Goal: Understand process/instructions: Learn how to perform a task or action

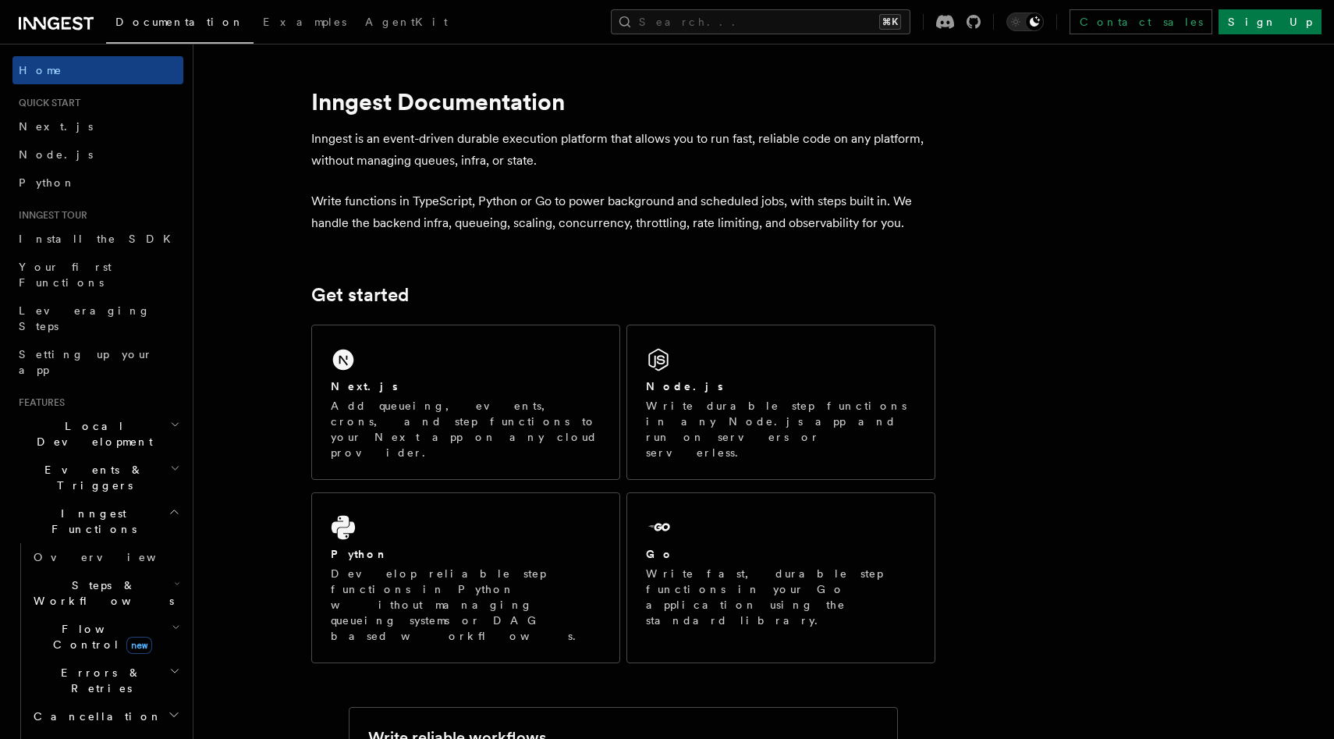
click at [81, 418] on span "Local Development" at bounding box center [91, 433] width 158 height 31
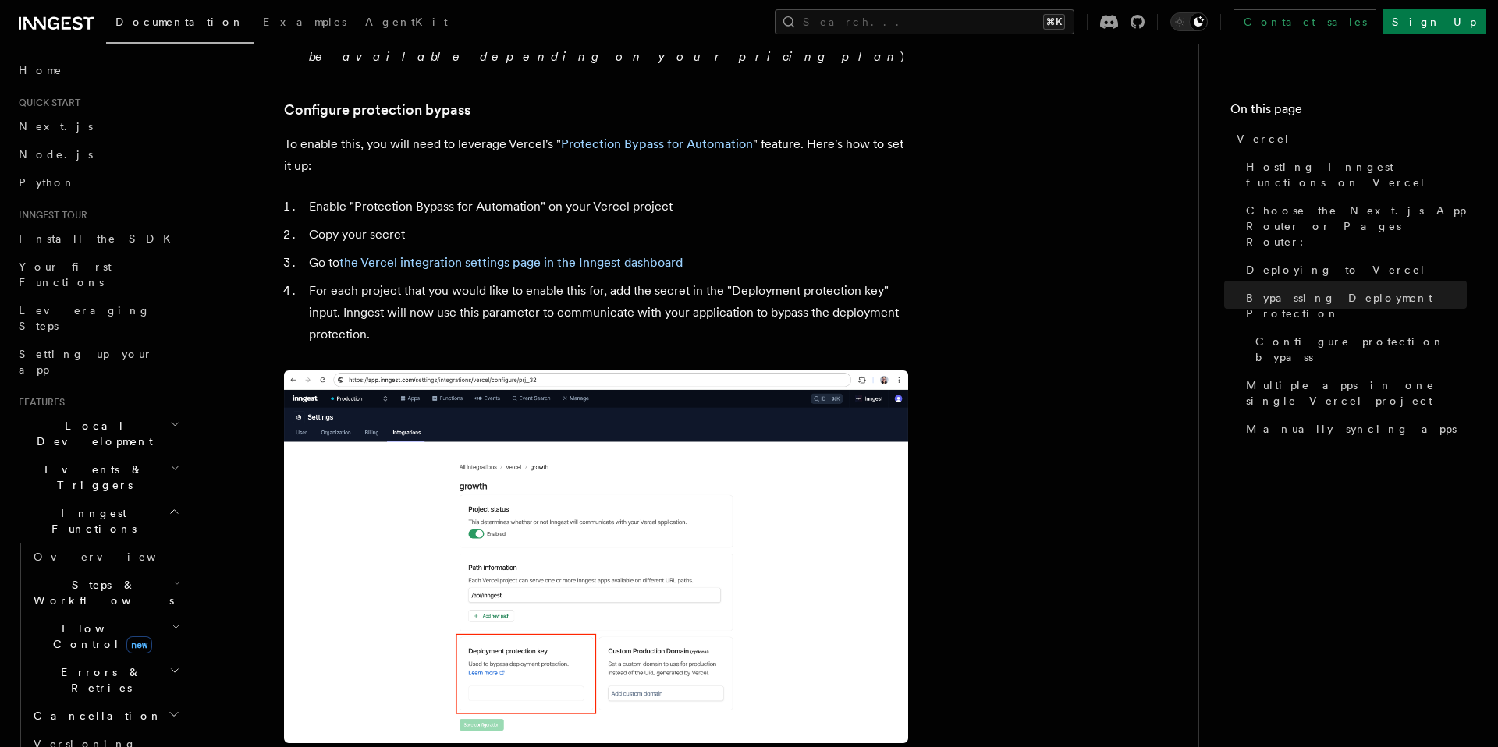
scroll to position [1461, 0]
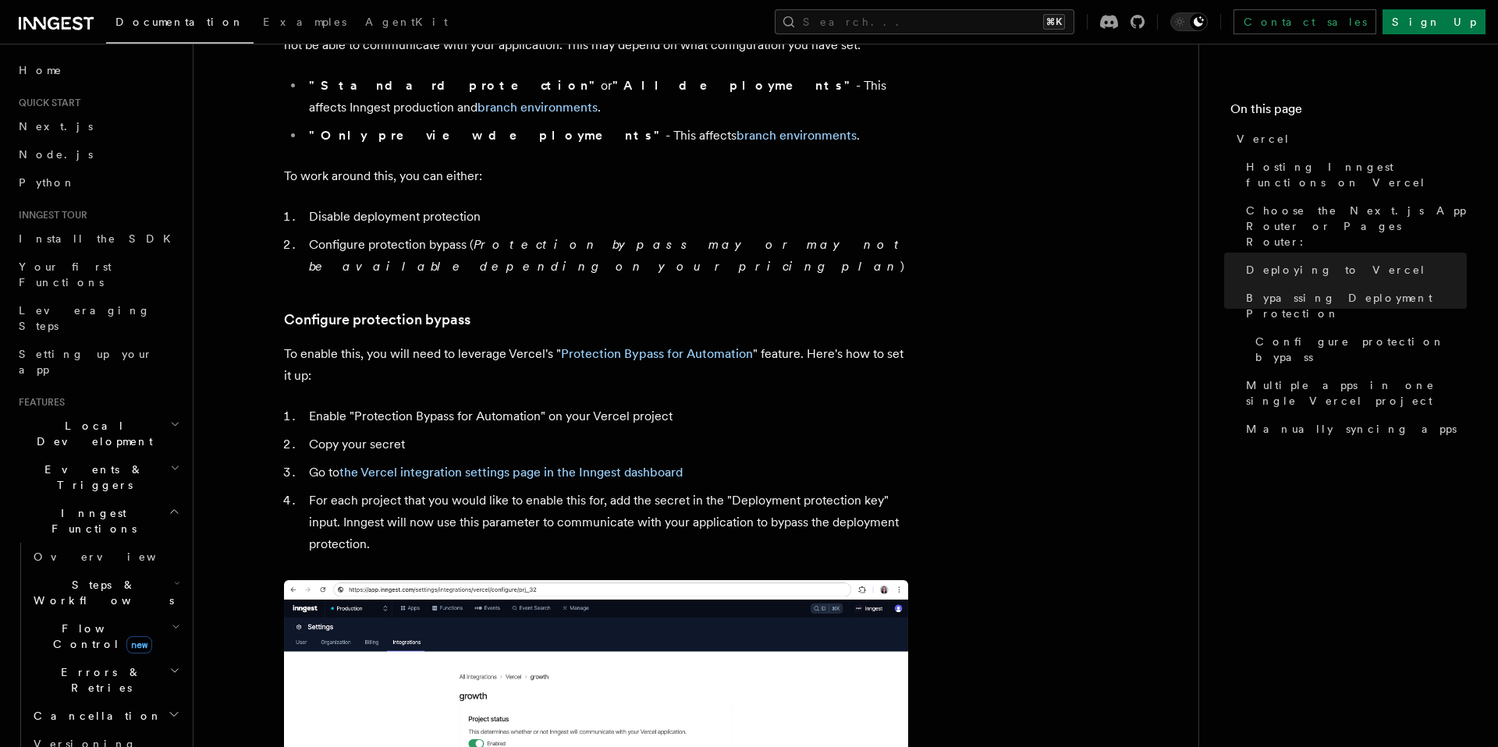
scroll to position [1252, 0]
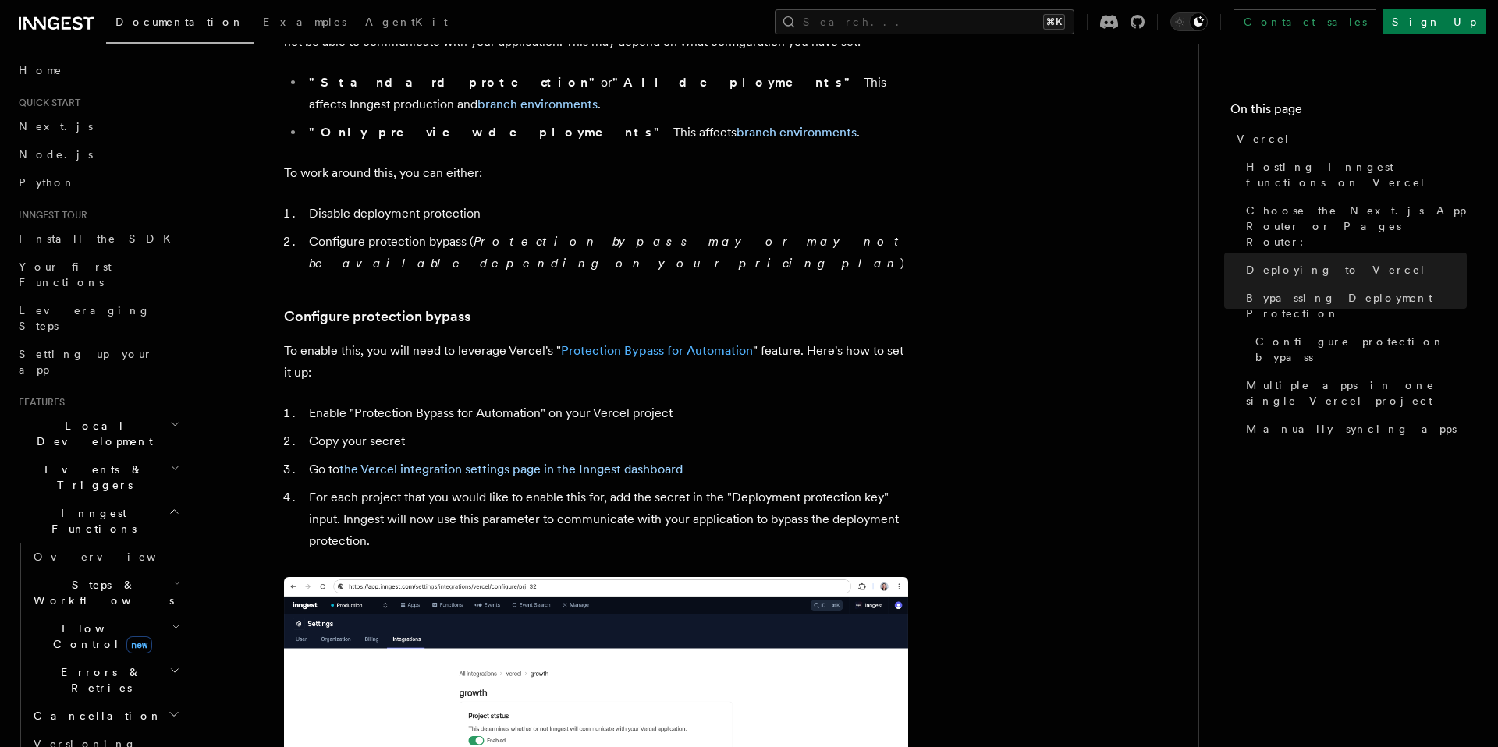
click at [689, 343] on link "Protection Bypass for Automation" at bounding box center [657, 350] width 192 height 15
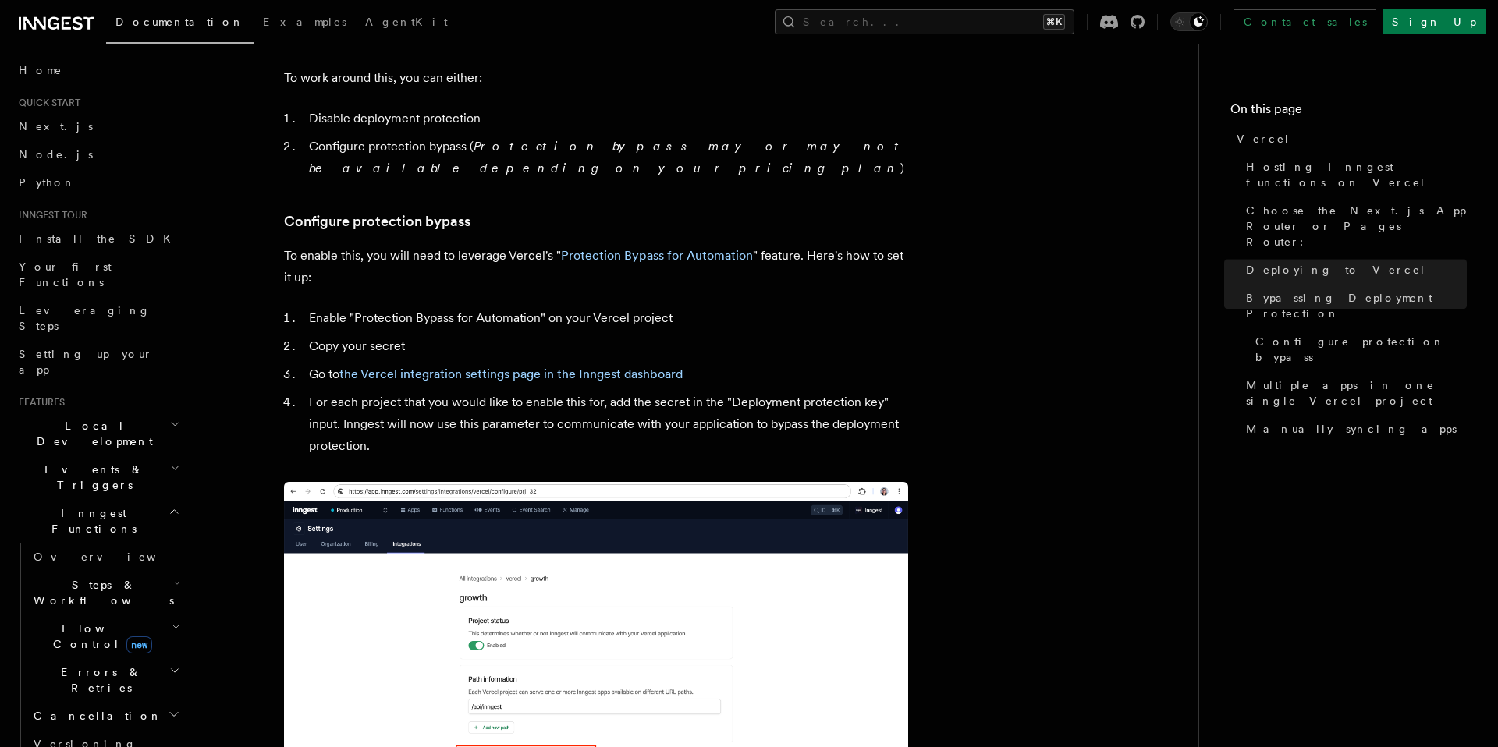
scroll to position [1339, 0]
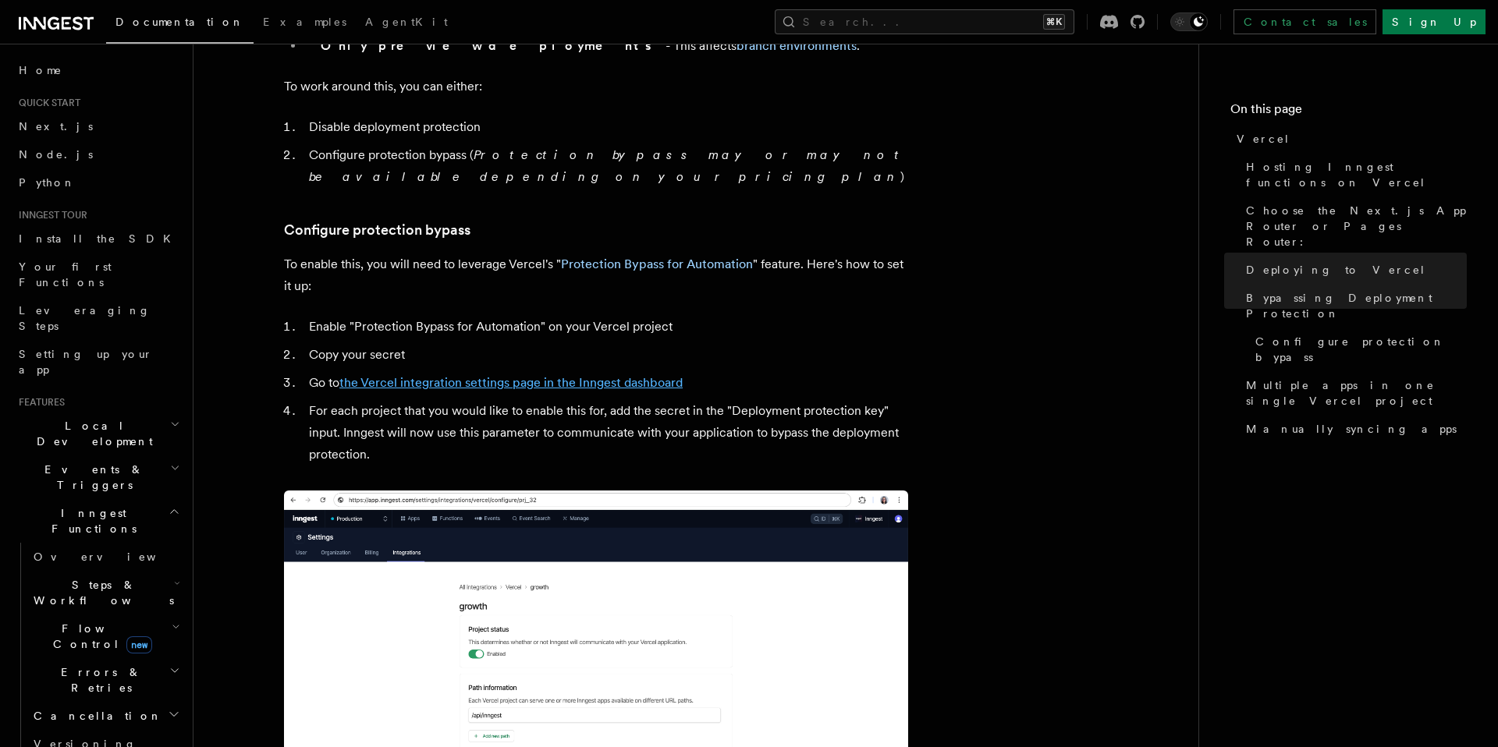
click at [537, 375] on link "the Vercel integration settings page in the Inngest dashboard" at bounding box center [510, 382] width 343 height 15
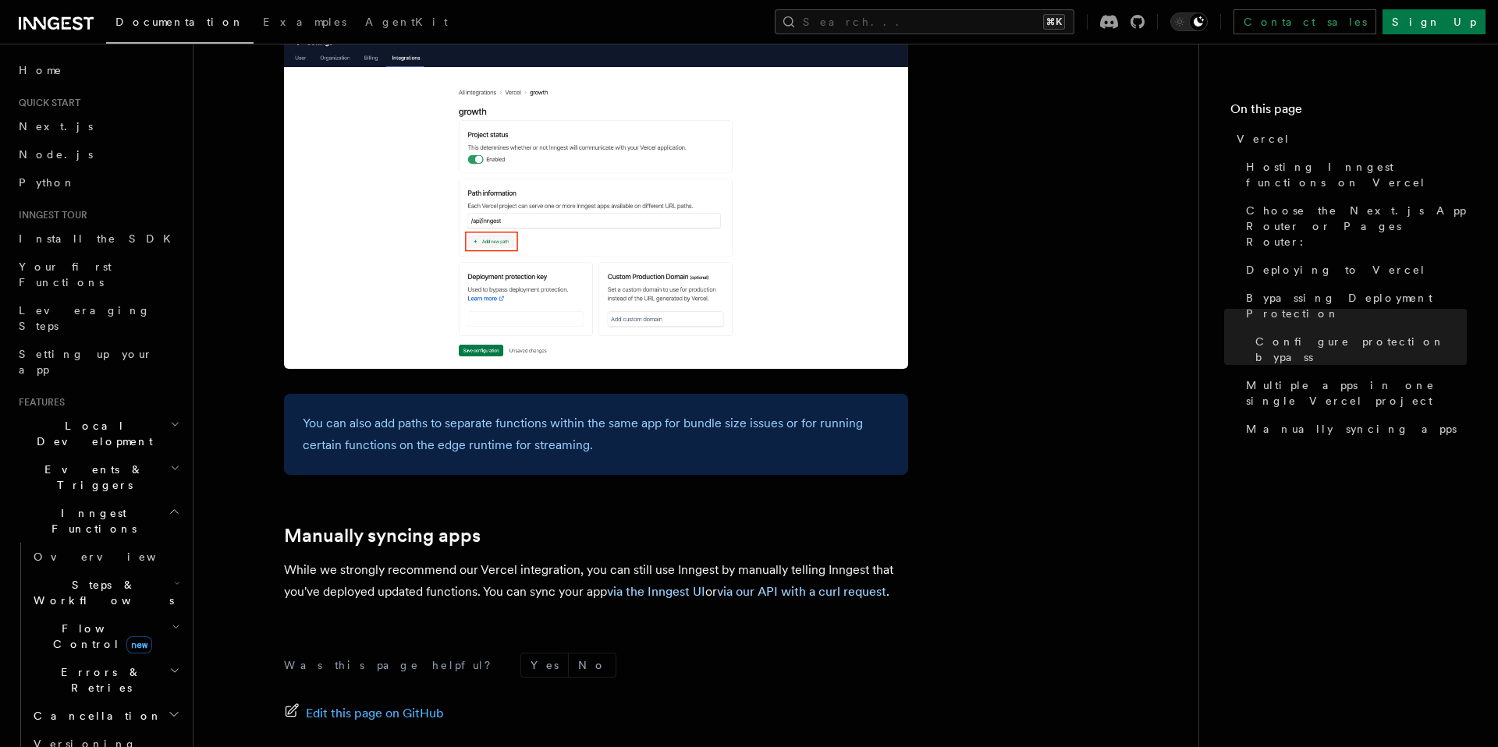
scroll to position [2408, 0]
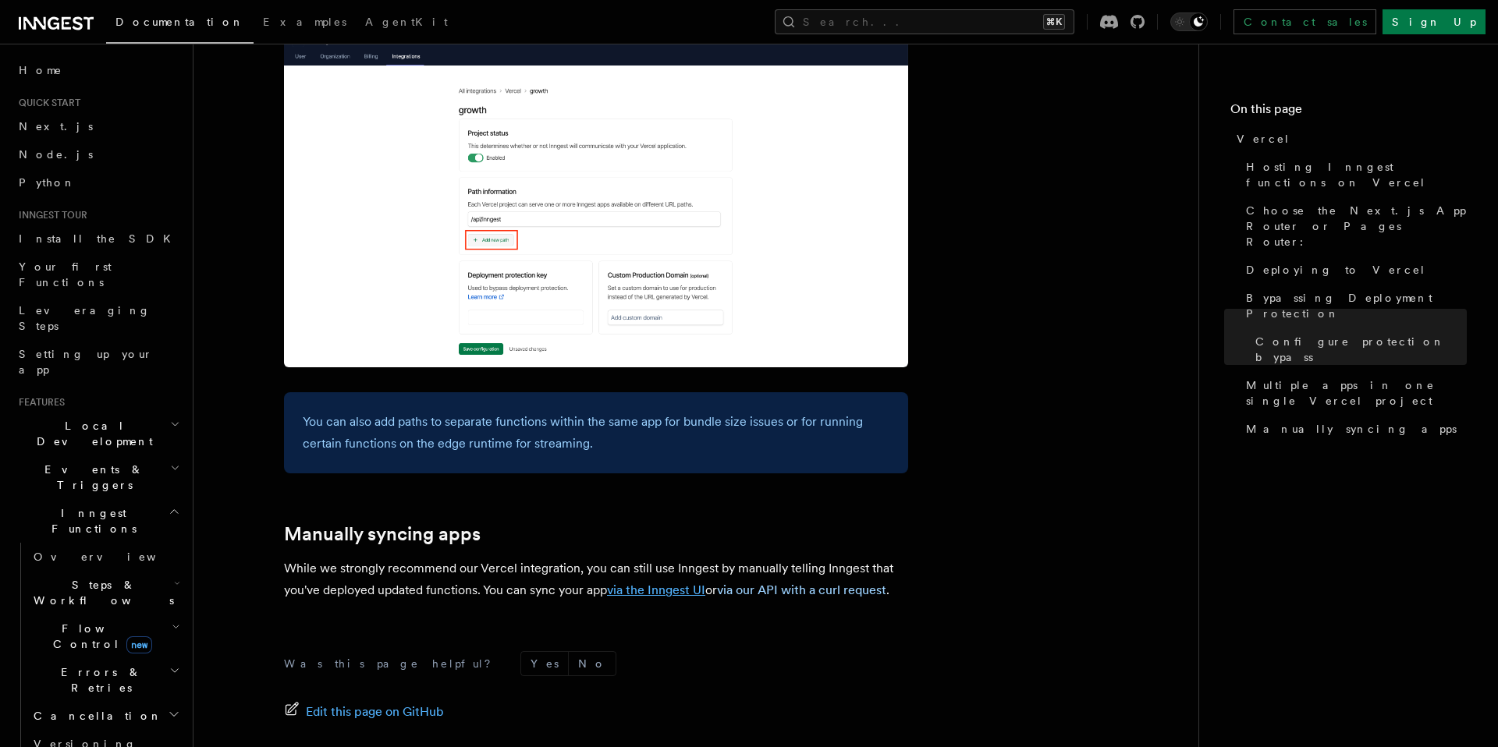
click at [672, 583] on link "via the Inngest UI" at bounding box center [656, 590] width 98 height 15
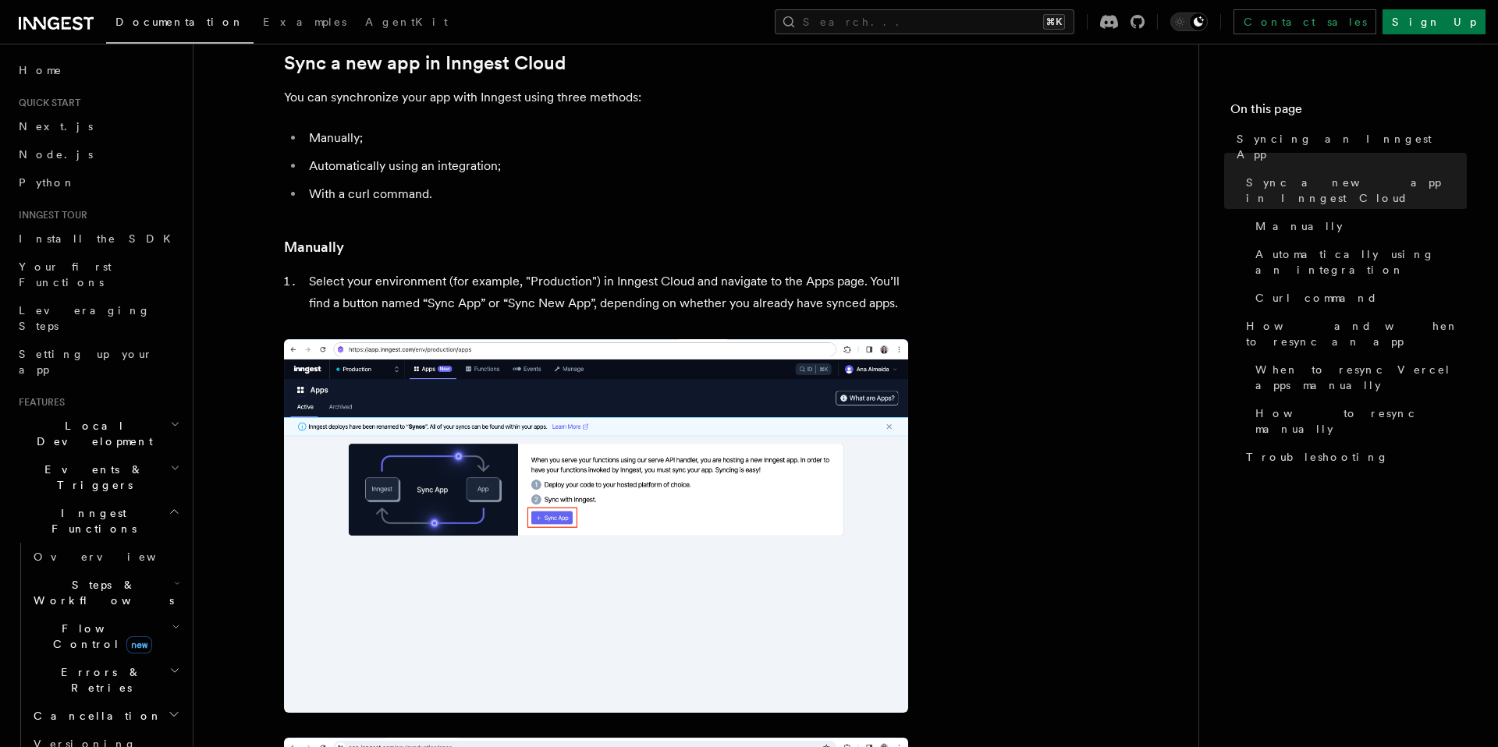
scroll to position [186, 0]
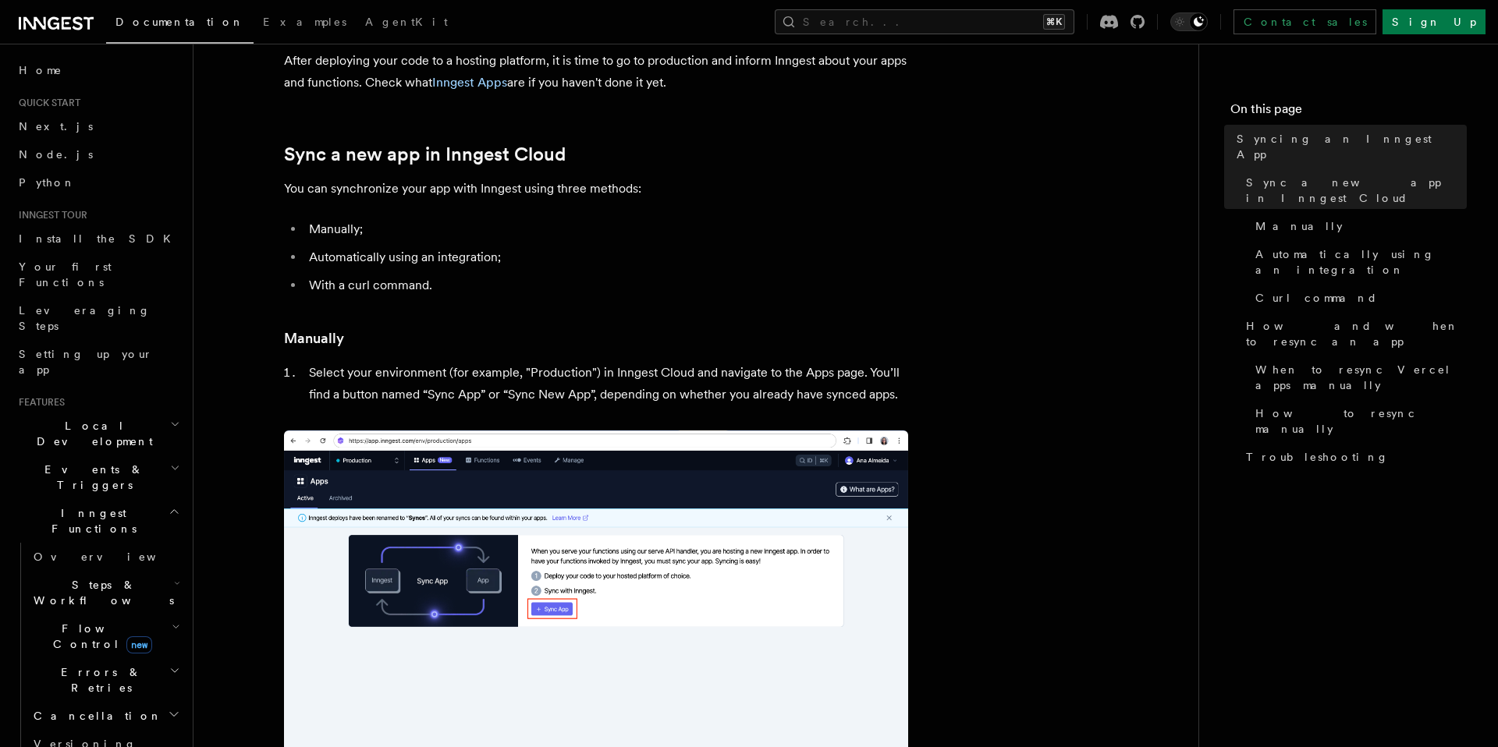
scroll to position [92, 0]
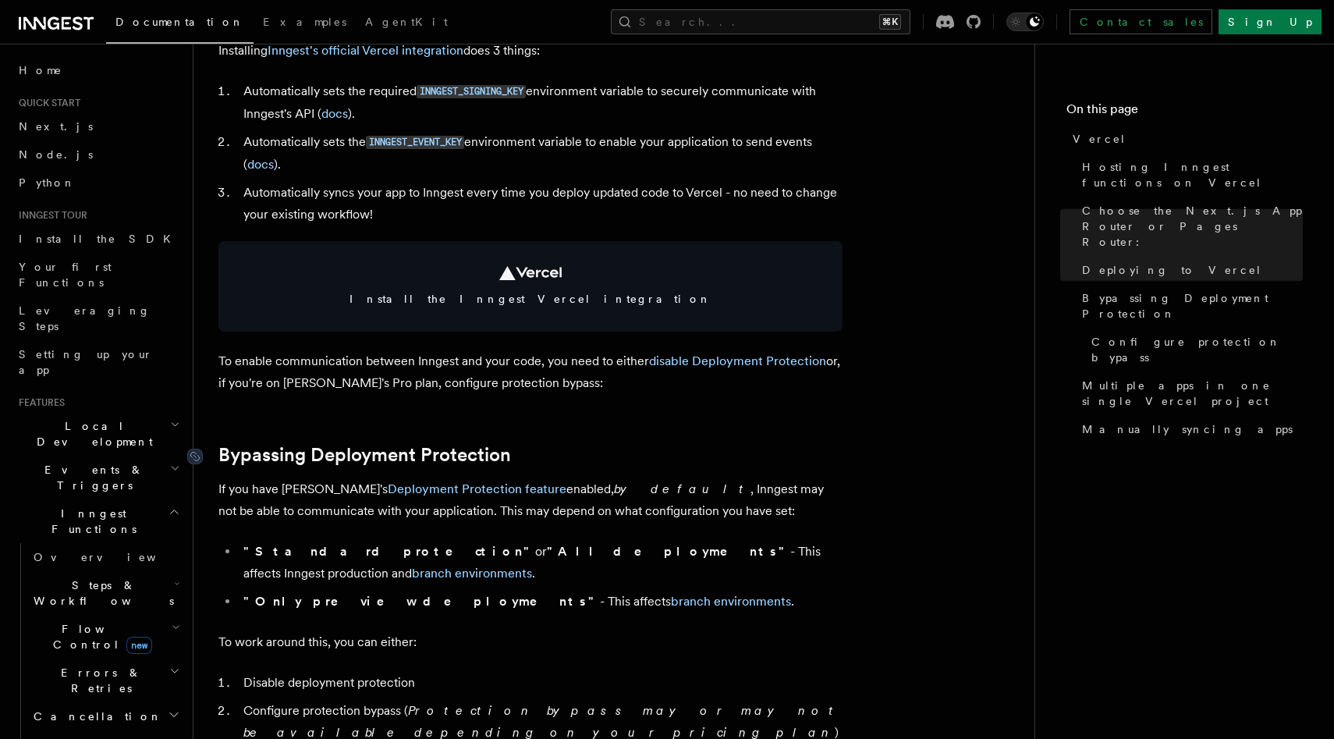
scroll to position [787, 0]
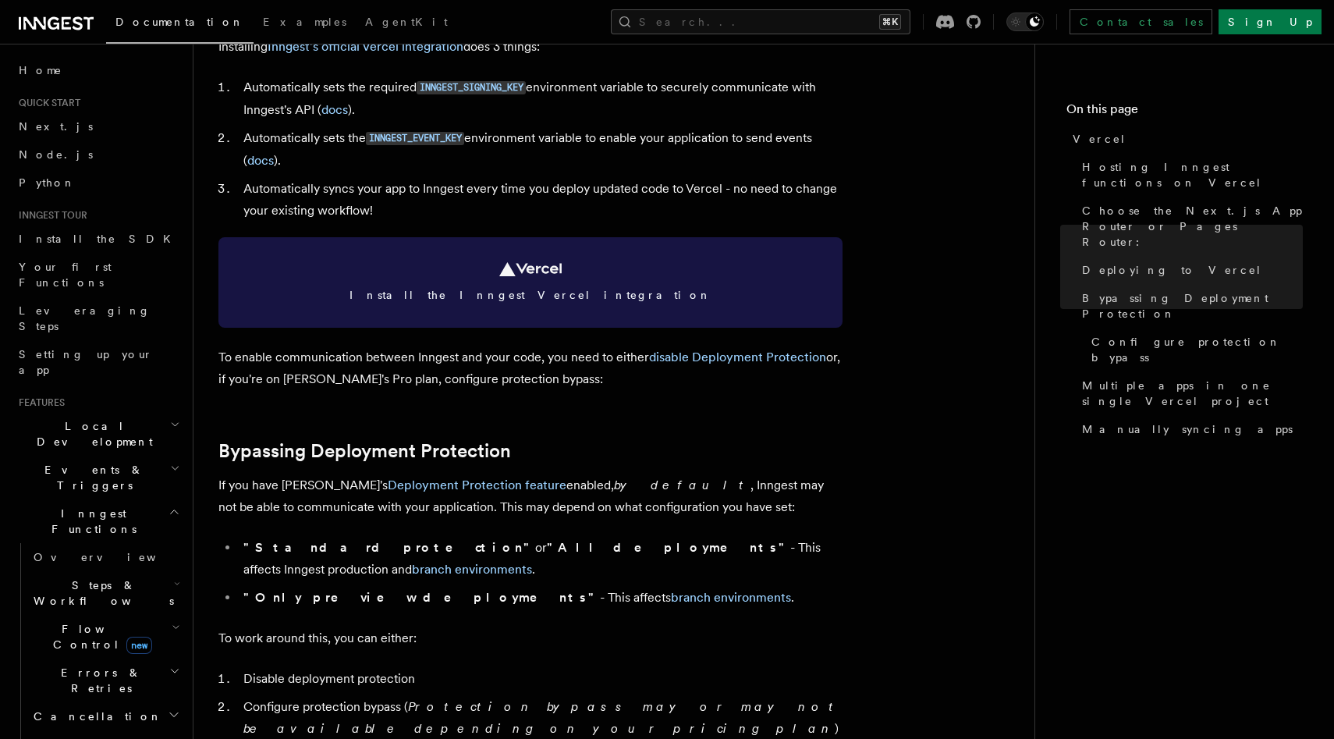
click at [553, 311] on link "Install the Inngest Vercel integration" at bounding box center [530, 282] width 624 height 91
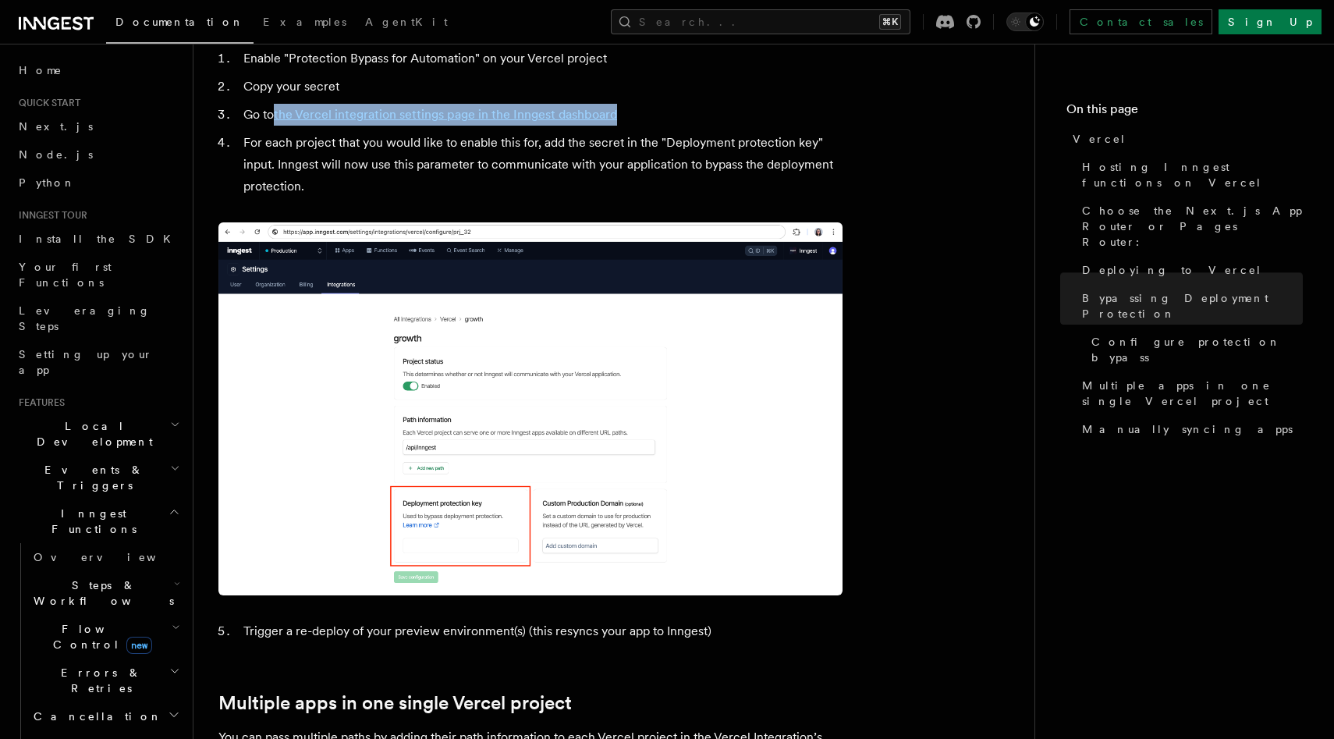
scroll to position [1624, 0]
